Goal: Task Accomplishment & Management: Use online tool/utility

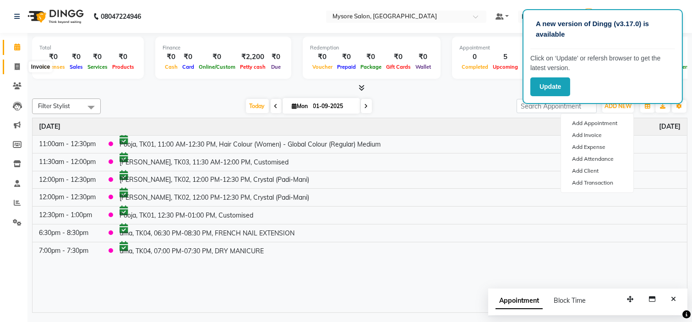
click at [15, 63] on icon at bounding box center [17, 66] width 5 height 7
select select "service"
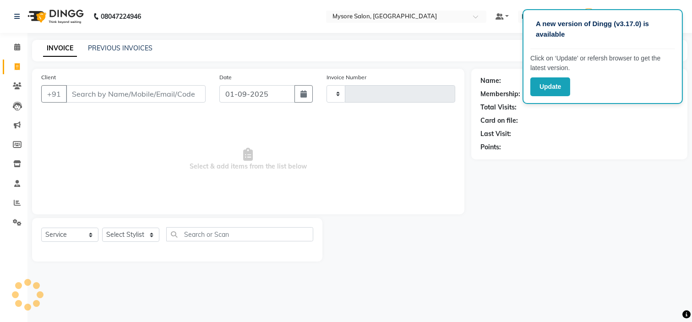
type input "1130"
select select "4255"
click at [76, 89] on input "Client" at bounding box center [136, 93] width 140 height 17
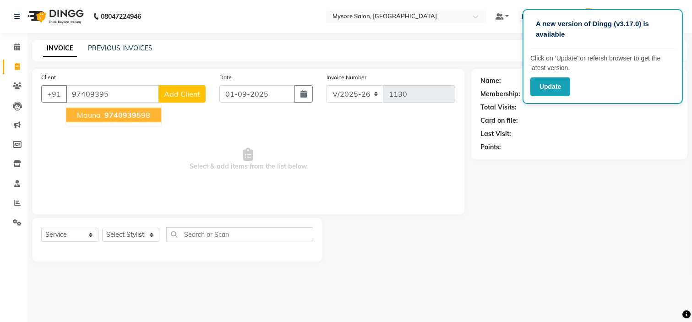
click at [85, 118] on span "Mauna" at bounding box center [89, 114] width 24 height 9
type input "9740939598"
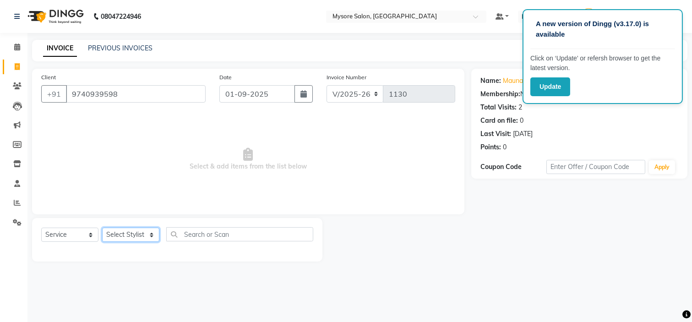
click at [142, 237] on select "Select Stylist Anilg [PERSON_NAME] [PERSON_NAME] Ashwini Ayaan DR. Apurva [PERS…" at bounding box center [130, 235] width 57 height 14
select select "89044"
click at [102, 228] on select "Select Stylist Anilg [PERSON_NAME] [PERSON_NAME] Ashwini Ayaan DR. Apurva [PERS…" at bounding box center [130, 235] width 57 height 14
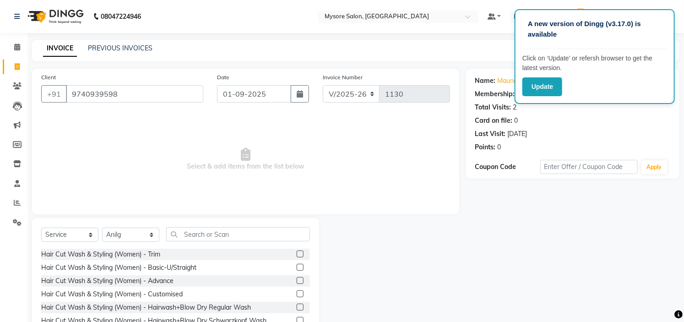
click at [188, 211] on div "Client [PHONE_NUMBER] Date [DATE] Invoice Number V/2025 V/[PHONE_NUMBER] Select…" at bounding box center [245, 142] width 427 height 146
click at [200, 230] on input "text" at bounding box center [238, 234] width 144 height 14
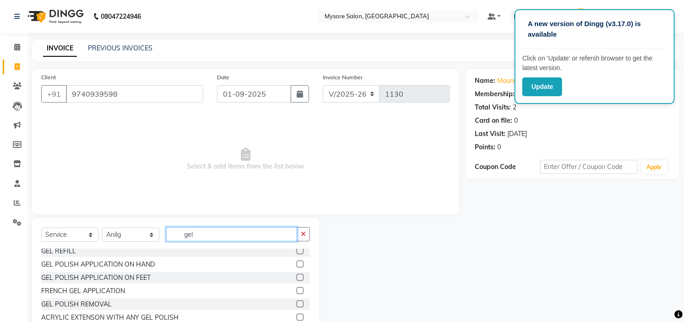
scroll to position [30, 0]
type input "gel"
click at [297, 262] on label at bounding box center [300, 263] width 7 height 7
click at [297, 262] on input "checkbox" at bounding box center [300, 264] width 6 height 6
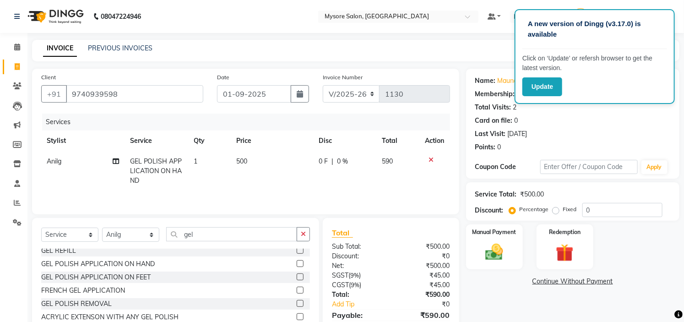
click at [297, 262] on label at bounding box center [300, 263] width 7 height 7
click at [297, 262] on input "checkbox" at bounding box center [300, 264] width 6 height 6
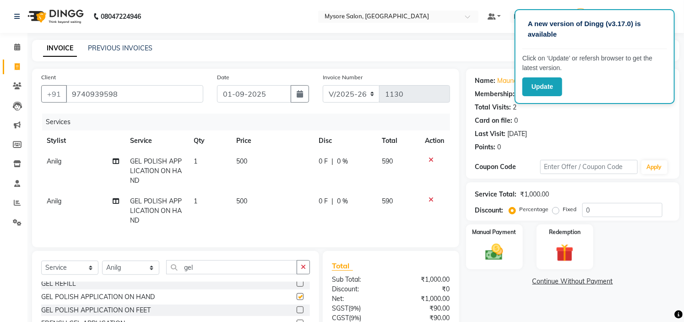
checkbox input "false"
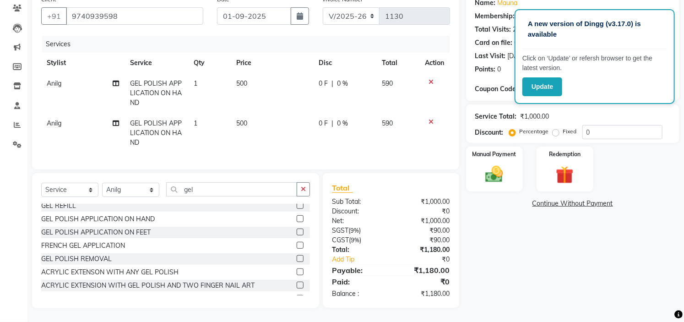
scroll to position [85, 0]
click at [489, 164] on img at bounding box center [495, 174] width 30 height 21
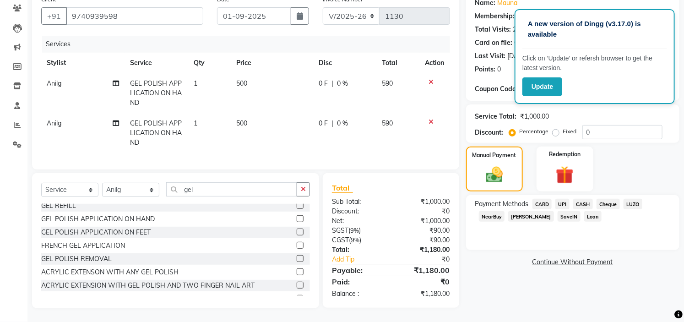
click at [563, 199] on span "UPI" at bounding box center [563, 204] width 14 height 11
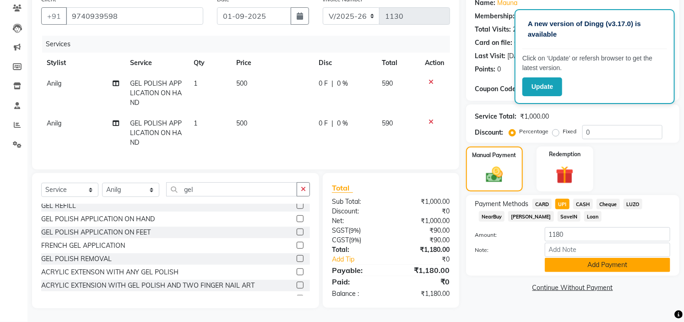
click at [583, 262] on button "Add Payment" at bounding box center [608, 265] width 126 height 14
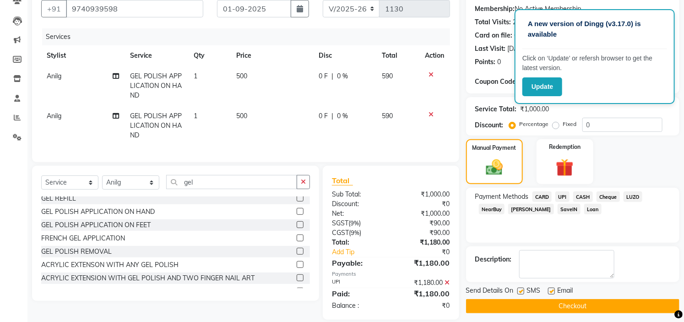
scroll to position [104, 0]
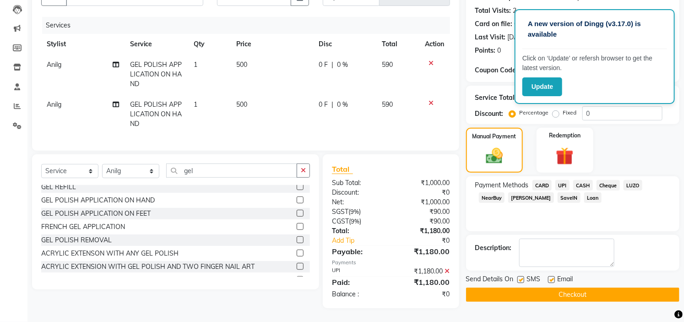
click at [542, 289] on button "Checkout" at bounding box center [572, 295] width 213 height 14
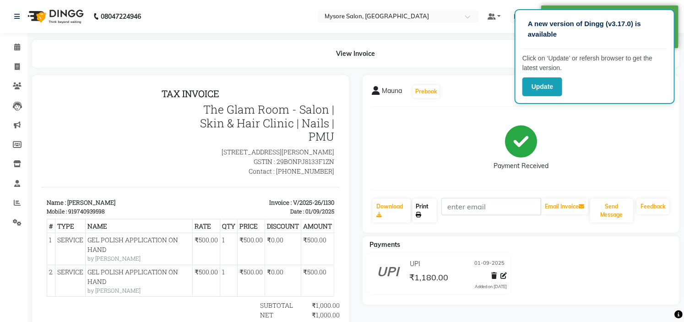
click at [417, 214] on link "Print" at bounding box center [425, 211] width 25 height 24
